Goal: Task Accomplishment & Management: Use online tool/utility

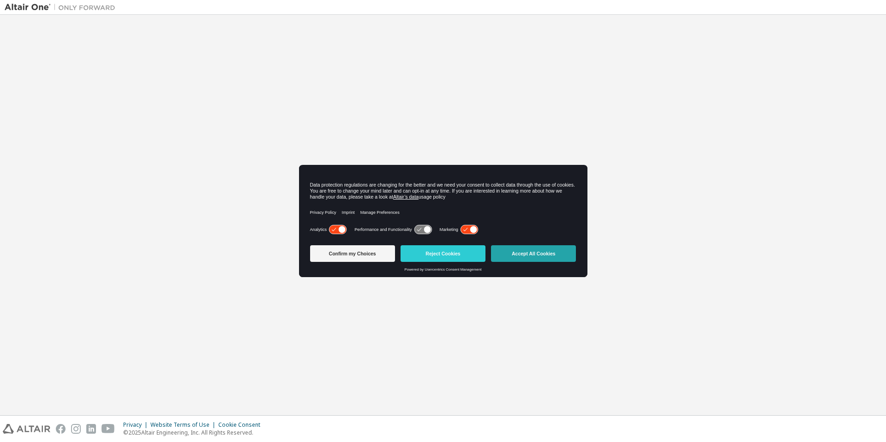
click at [521, 252] on button "Accept All Cookies" at bounding box center [533, 253] width 85 height 17
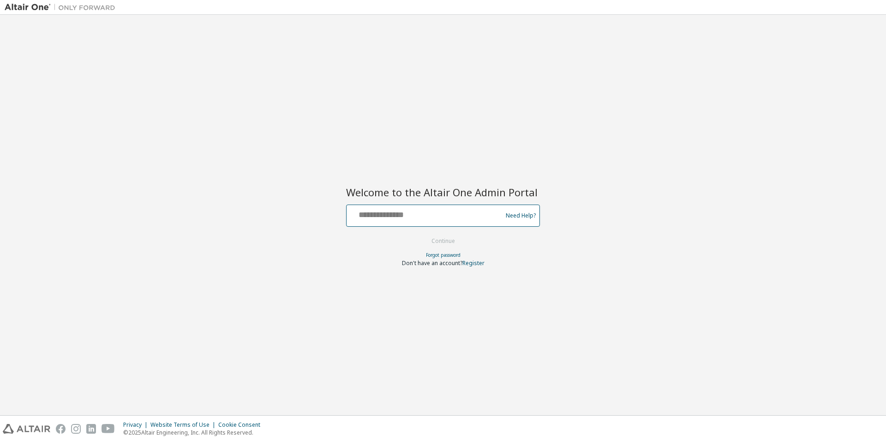
click at [432, 216] on input "text" at bounding box center [425, 213] width 151 height 13
type input "**********"
click at [457, 241] on button "Continue" at bounding box center [443, 241] width 43 height 14
